Goal: Task Accomplishment & Management: Manage account settings

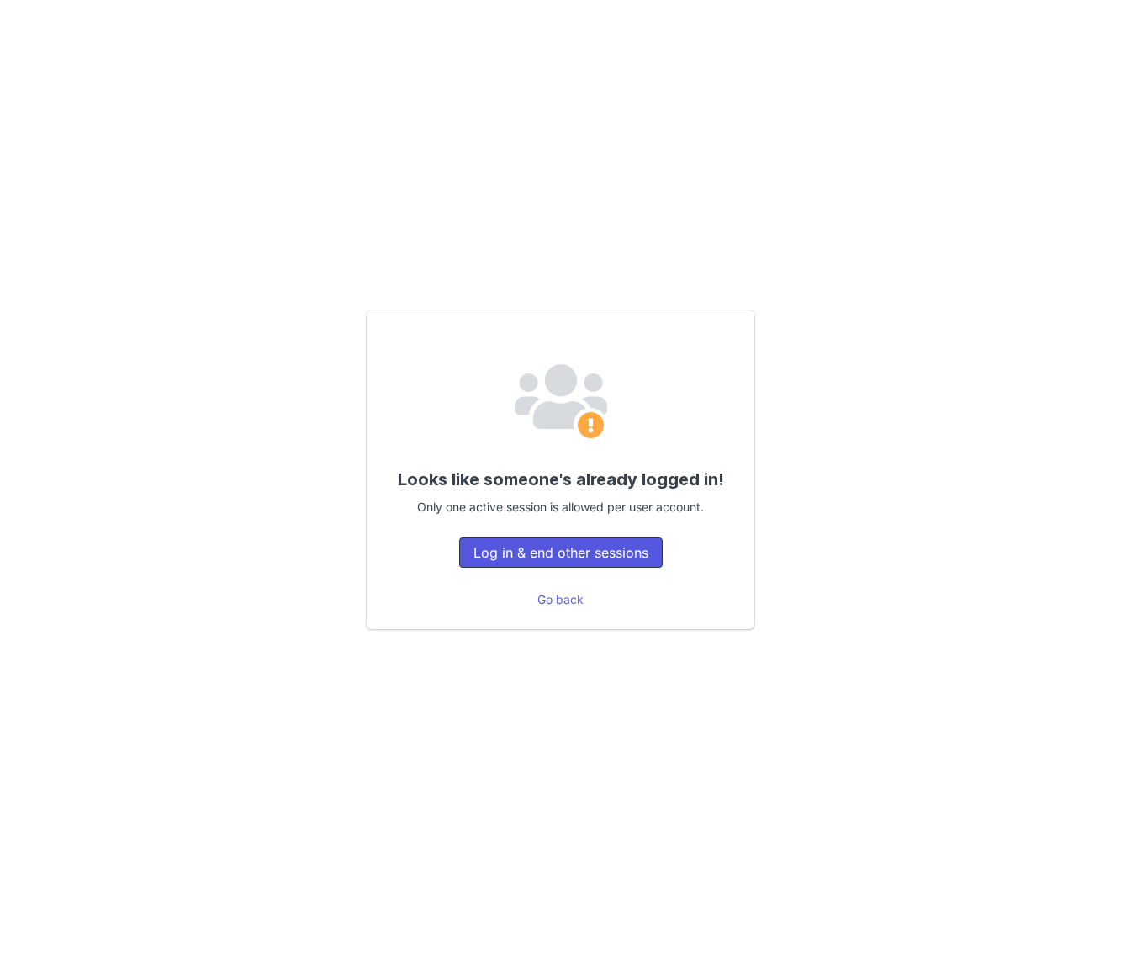
click at [557, 552] on button "Log in & end other sessions" at bounding box center [561, 553] width 204 height 30
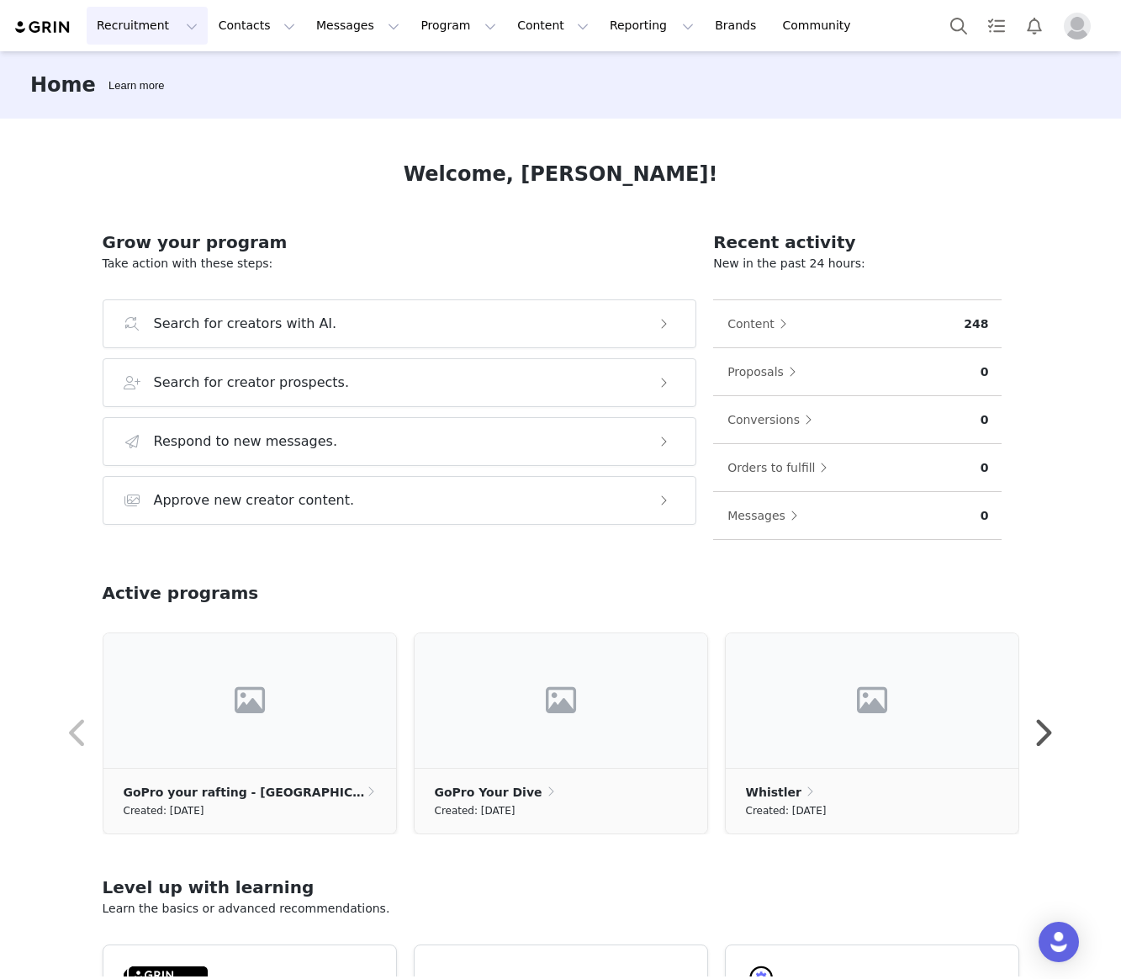
click at [153, 30] on button "Recruitment Recruitment" at bounding box center [147, 26] width 121 height 38
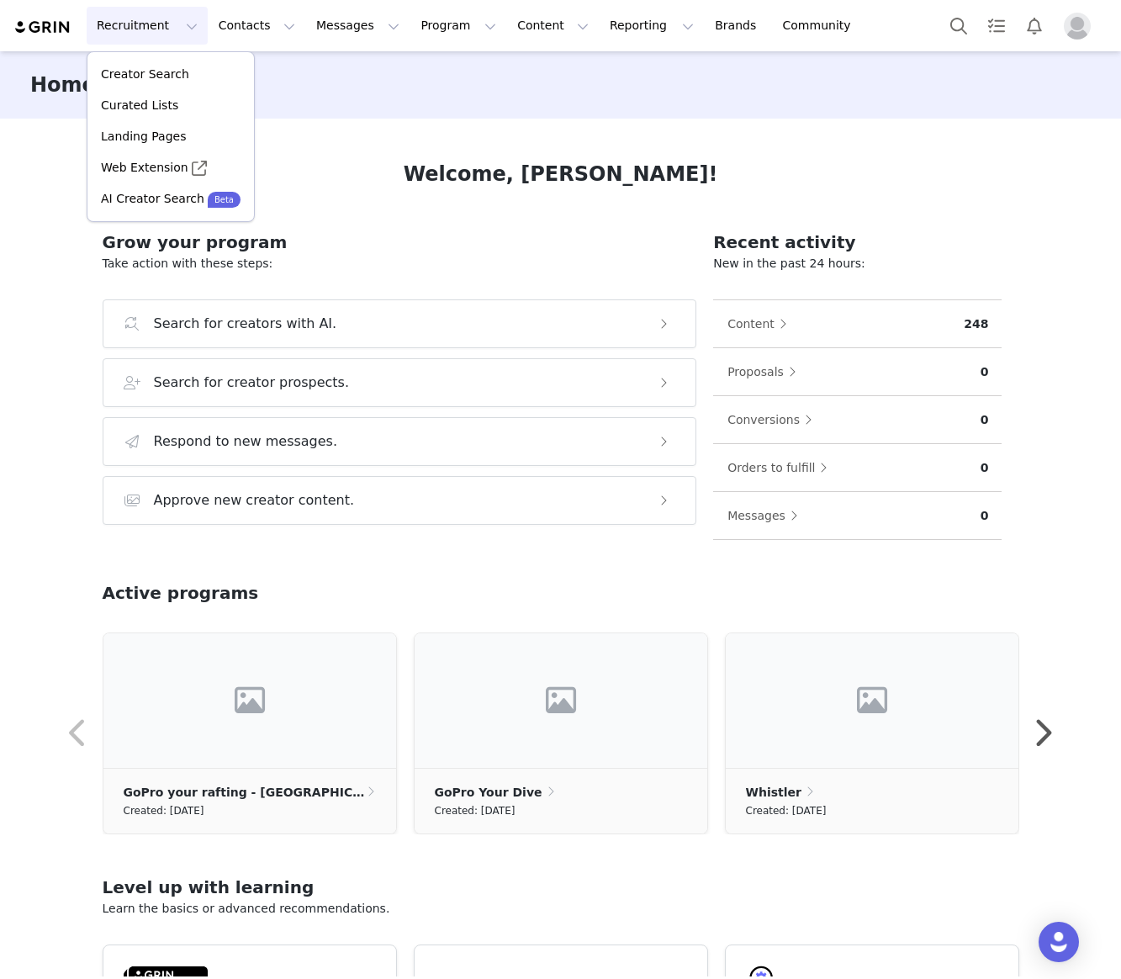
click at [153, 30] on button "Recruitment Recruitment" at bounding box center [147, 26] width 121 height 38
